Goal: Navigation & Orientation: Find specific page/section

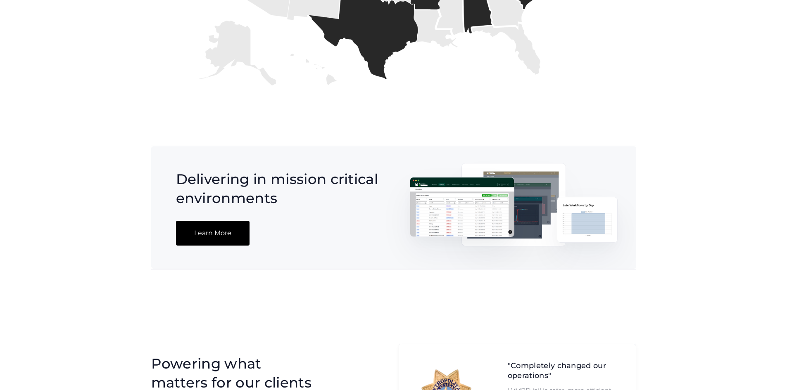
scroll to position [1375, 0]
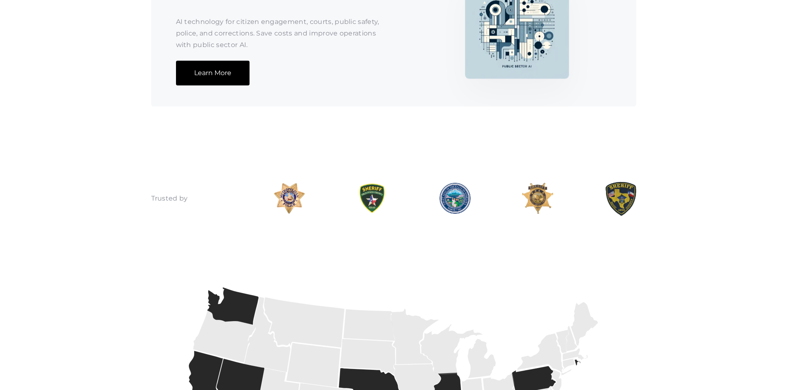
drag, startPoint x: 68, startPoint y: 269, endPoint x: 82, endPoint y: 225, distance: 46.2
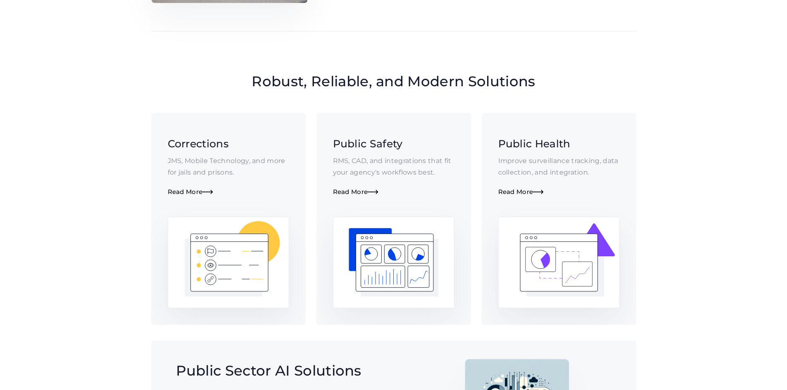
drag, startPoint x: 93, startPoint y: 260, endPoint x: 102, endPoint y: 218, distance: 42.6
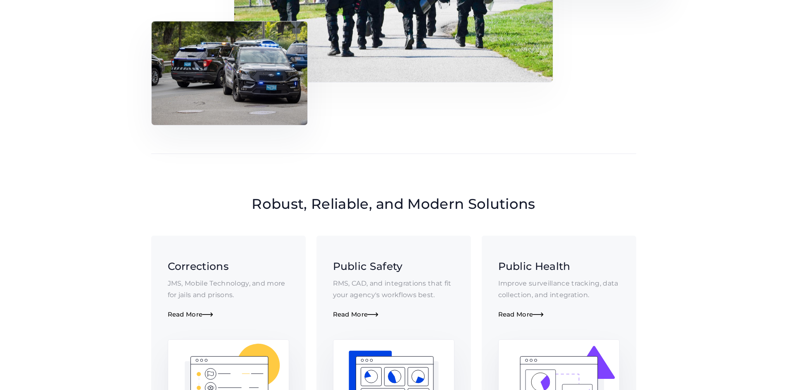
drag, startPoint x: 102, startPoint y: 218, endPoint x: 111, endPoint y: 170, distance: 49.2
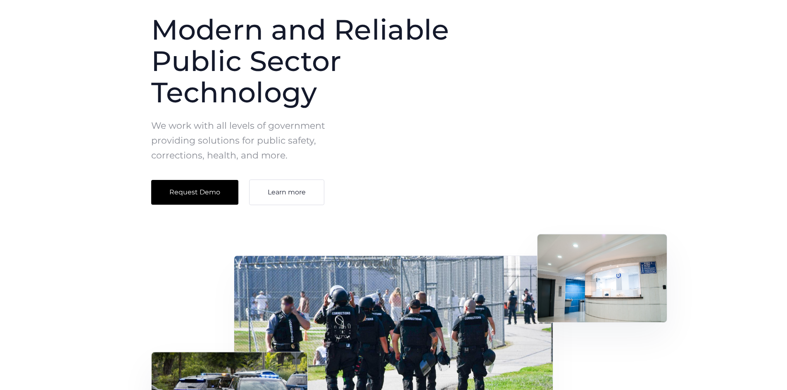
scroll to position [0, 0]
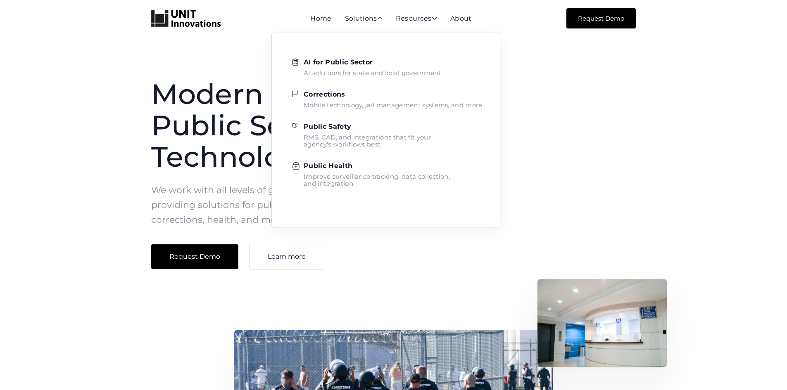
click at [345, 98] on strong "Corrections" at bounding box center [325, 94] width 42 height 8
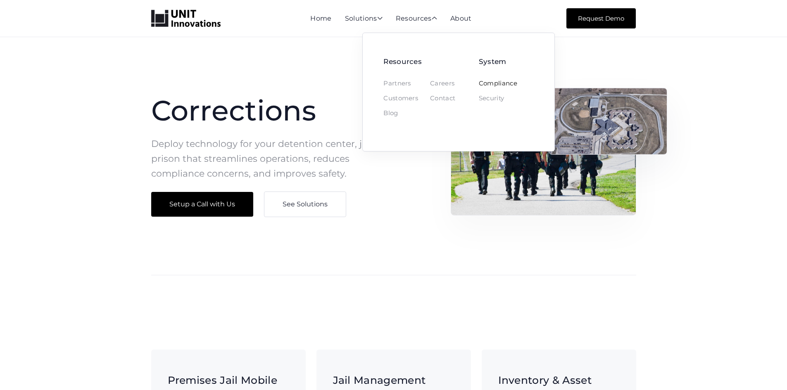
click at [503, 82] on link "Compliance" at bounding box center [498, 83] width 38 height 7
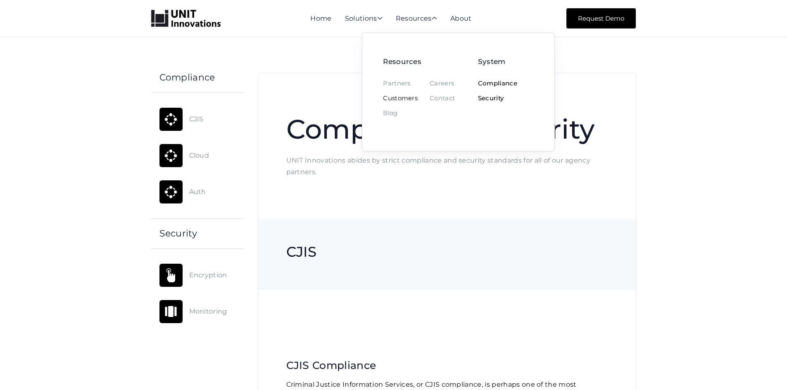
click at [418, 100] on link "Customers" at bounding box center [400, 98] width 35 height 7
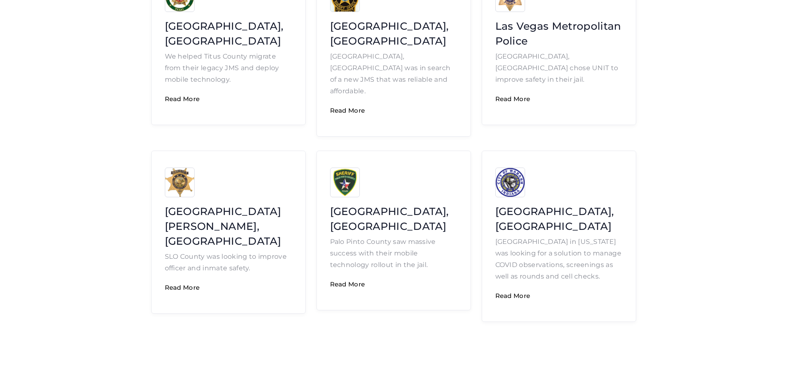
scroll to position [248, 0]
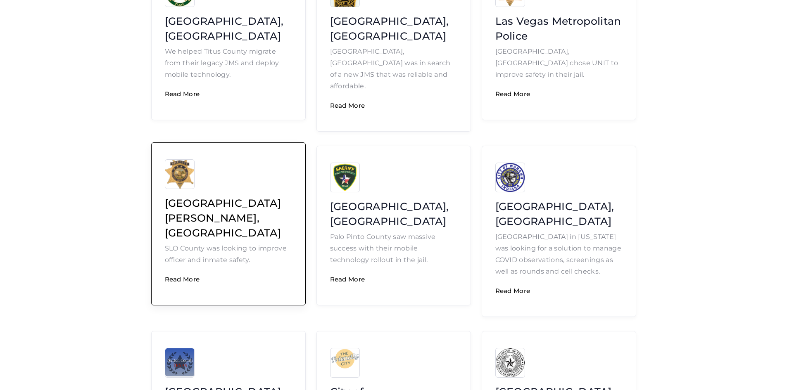
click at [267, 196] on h3 "[GEOGRAPHIC_DATA][PERSON_NAME], [GEOGRAPHIC_DATA]" at bounding box center [228, 218] width 127 height 45
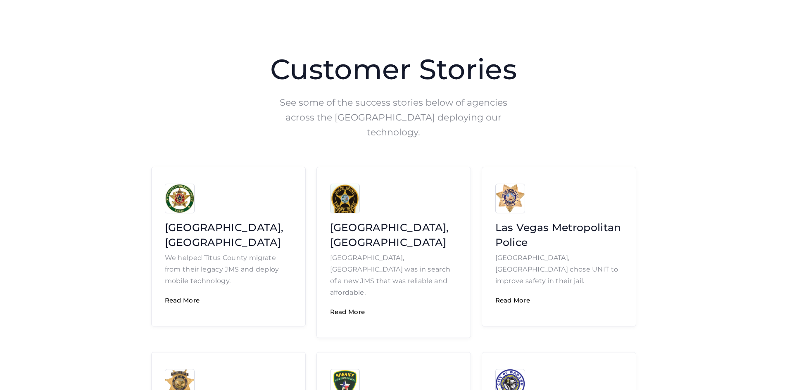
scroll to position [0, 0]
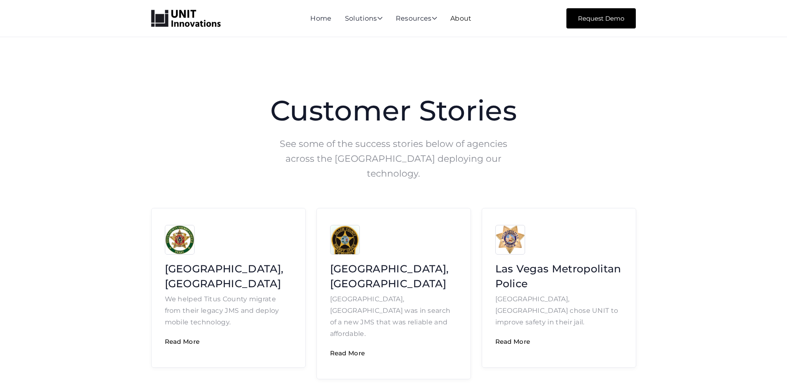
click at [472, 20] on link "About" at bounding box center [460, 18] width 21 height 8
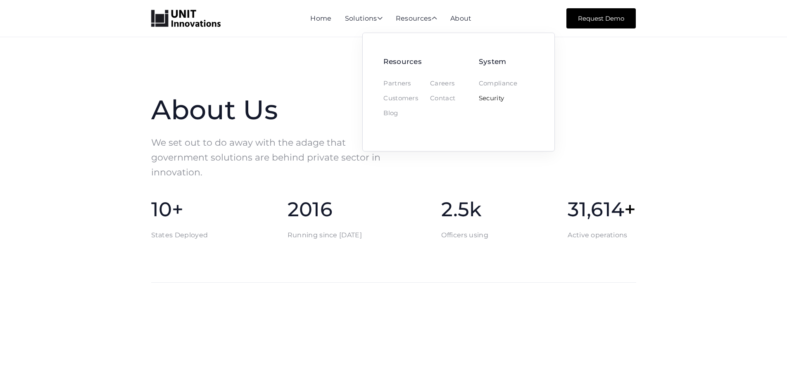
click at [487, 97] on link "Security" at bounding box center [492, 98] width 26 height 7
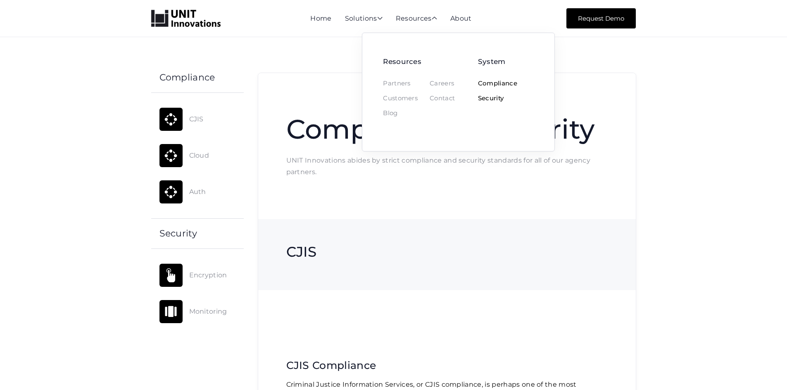
click at [410, 62] on h2 "Resources" at bounding box center [419, 62] width 72 height 8
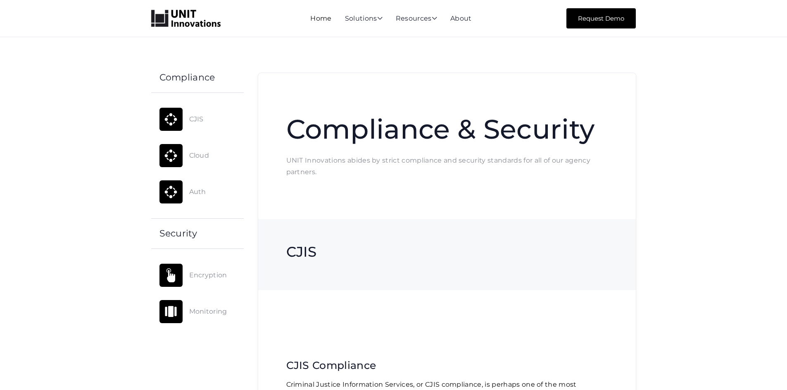
click at [316, 17] on link "Home" at bounding box center [320, 18] width 21 height 8
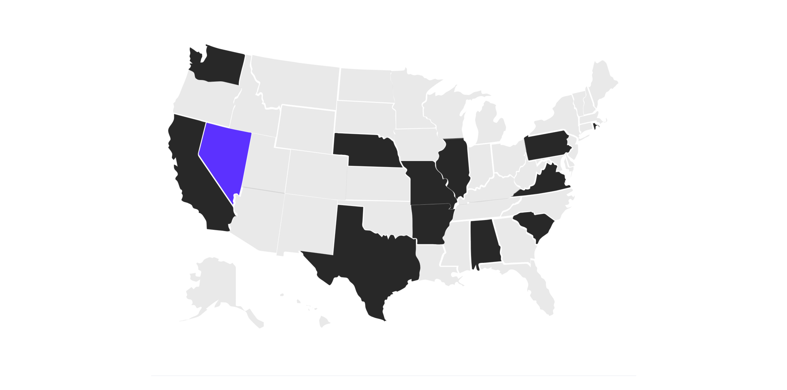
scroll to position [1142, 0]
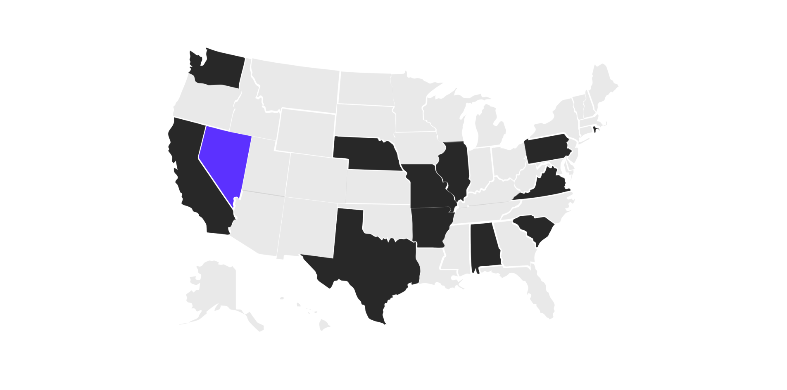
click at [199, 168] on icon at bounding box center [225, 167] width 53 height 83
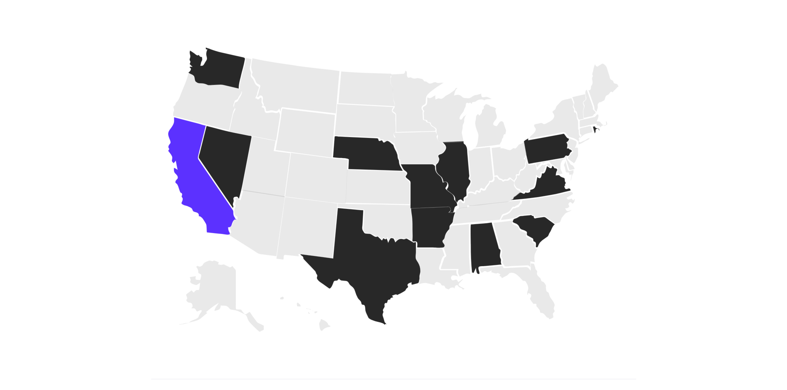
click at [168, 192] on icon at bounding box center [202, 176] width 68 height 118
click at [168, 202] on icon at bounding box center [202, 176] width 68 height 118
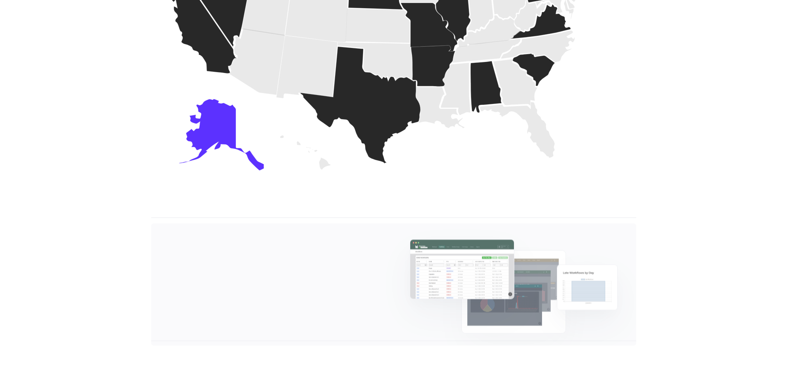
scroll to position [1308, 0]
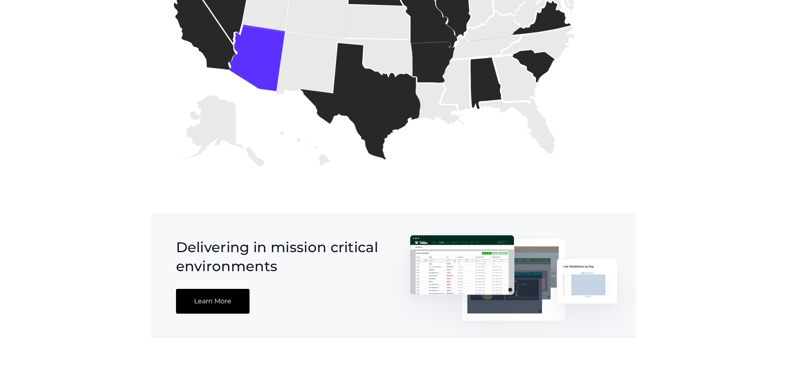
click at [228, 69] on icon at bounding box center [256, 58] width 57 height 66
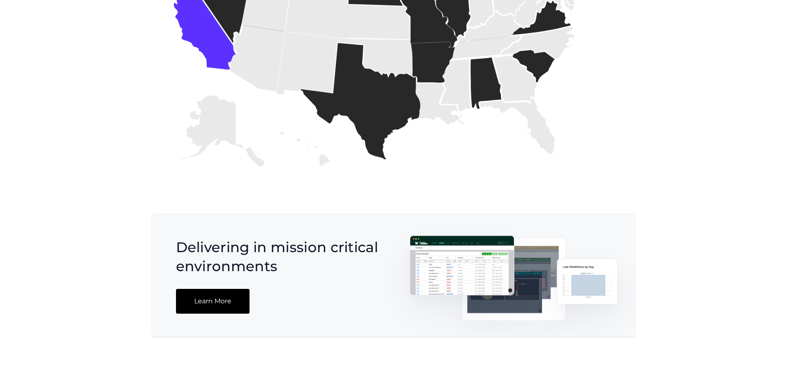
click at [168, 67] on icon at bounding box center [202, 11] width 68 height 118
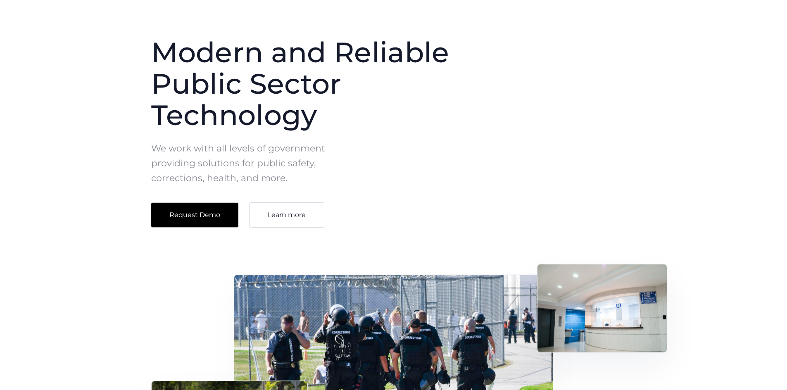
scroll to position [0, 0]
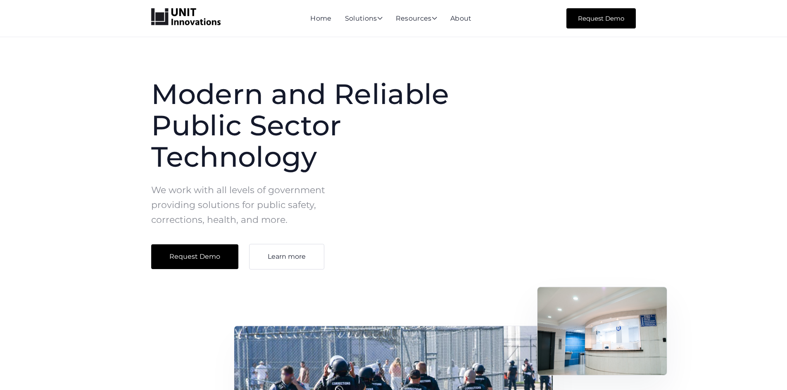
click at [151, 22] on img "home" at bounding box center [185, 16] width 69 height 17
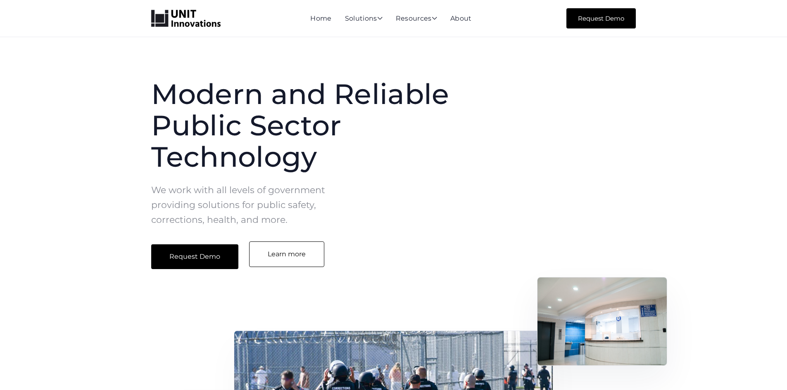
click at [249, 254] on link "Learn more" at bounding box center [286, 255] width 75 height 26
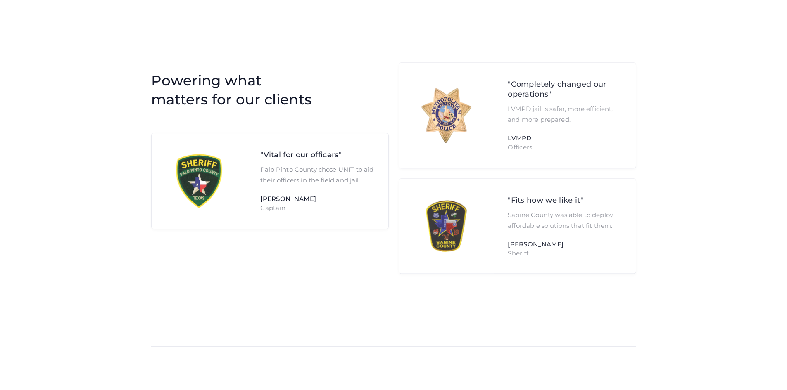
scroll to position [1791, 0]
